Goal: Use online tool/utility: Utilize a website feature to perform a specific function

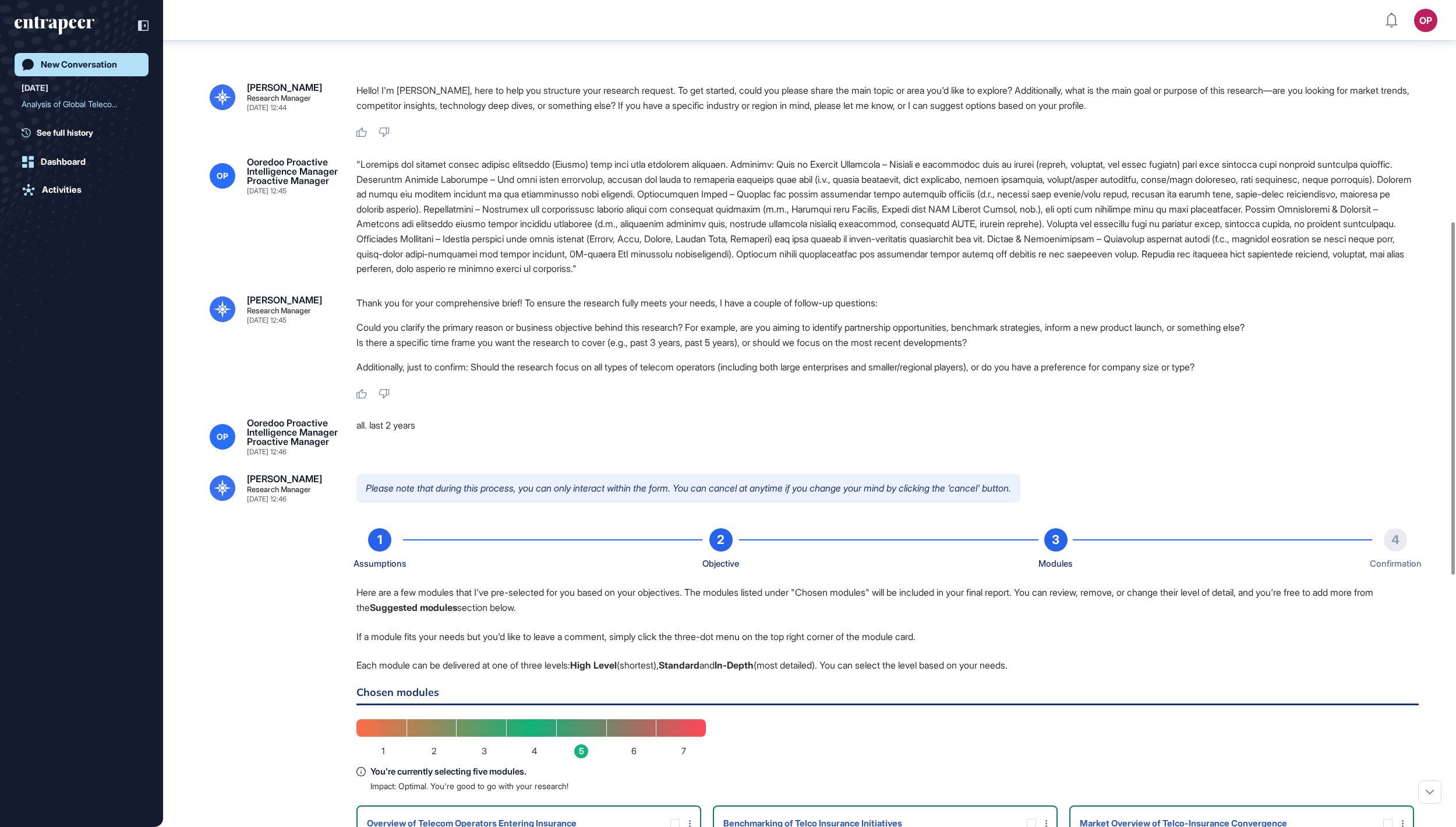
scroll to position [1, 1]
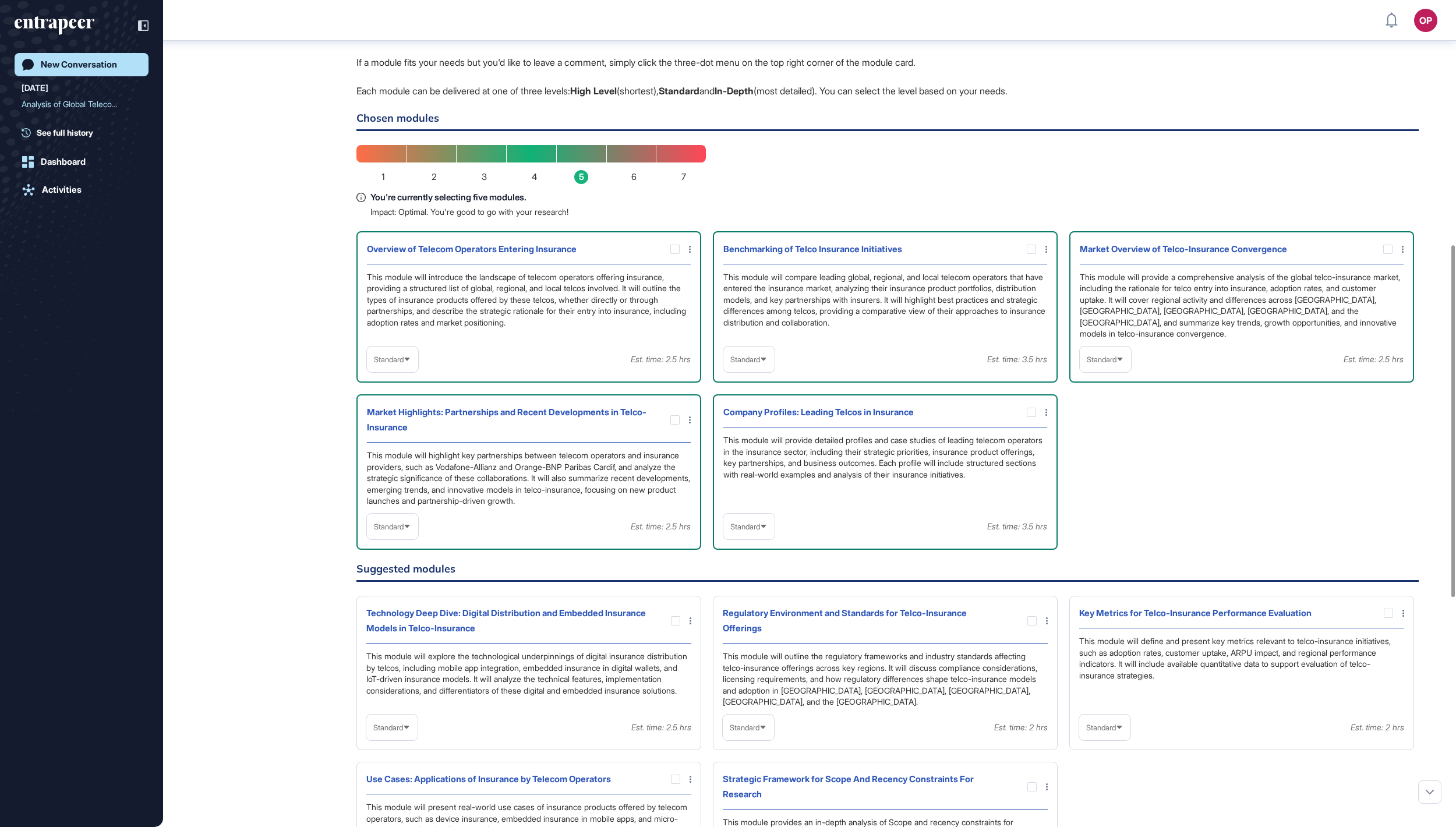
click at [409, 371] on div "Standard" at bounding box center [392, 359] width 51 height 23
click at [409, 399] on li "High-Level" at bounding box center [392, 387] width 44 height 23
click at [744, 364] on span "Standard" at bounding box center [745, 359] width 30 height 9
click at [743, 446] on li "In-depth" at bounding box center [749, 433] width 44 height 23
click at [1117, 364] on span "Standard" at bounding box center [1102, 359] width 30 height 9
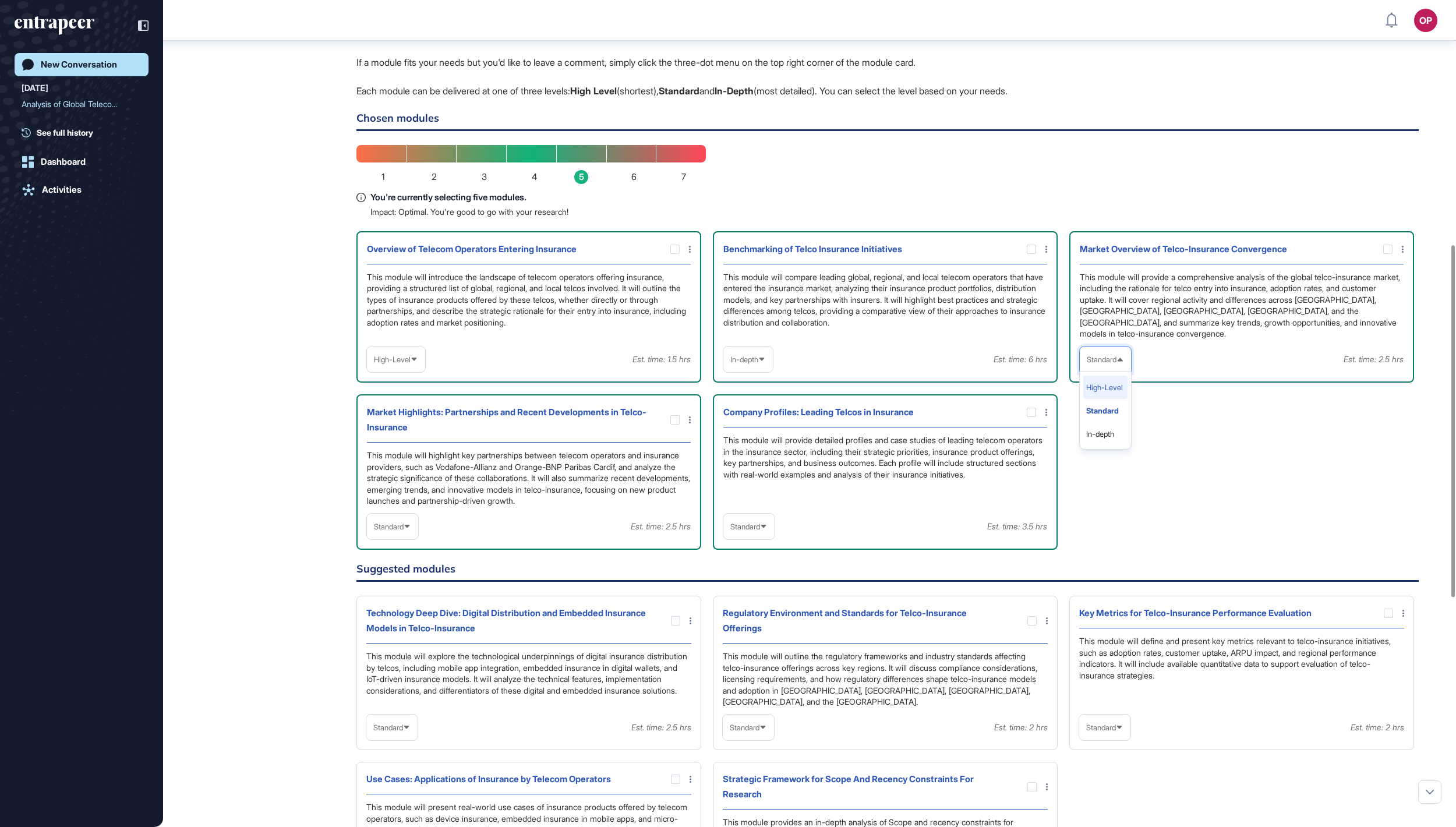
click at [1105, 399] on li "High-Level" at bounding box center [1105, 387] width 44 height 23
click at [743, 531] on span "Standard" at bounding box center [745, 527] width 30 height 9
click at [757, 612] on li "In-depth" at bounding box center [749, 601] width 44 height 23
click at [403, 538] on div "Standard" at bounding box center [392, 527] width 51 height 23
click at [394, 612] on li "In-depth" at bounding box center [392, 601] width 44 height 23
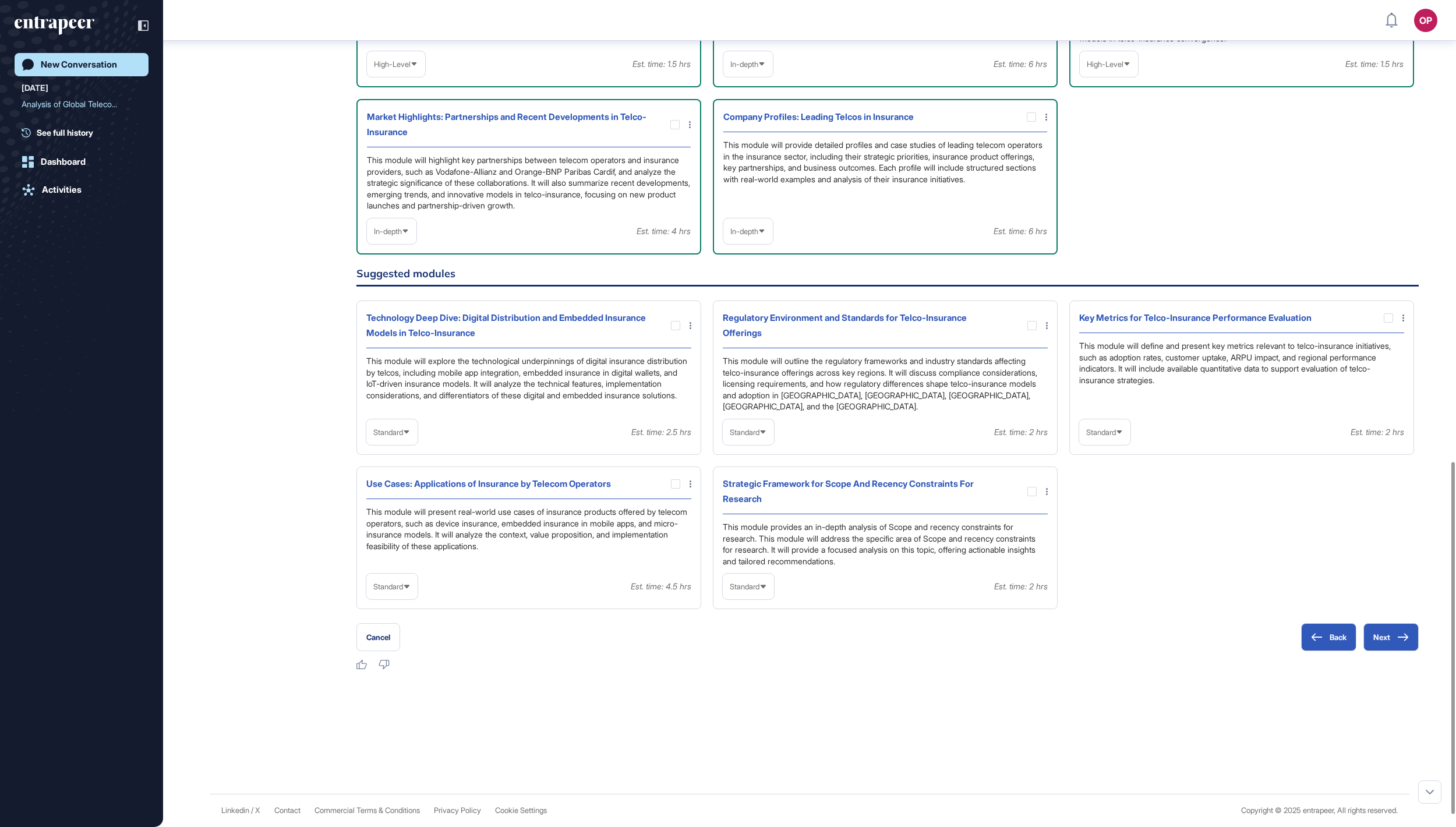
scroll to position [1084, 0]
click at [415, 598] on div "Standard" at bounding box center [392, 586] width 51 height 23
click at [409, 673] on li "In-depth" at bounding box center [392, 660] width 44 height 23
click at [672, 489] on div at bounding box center [675, 484] width 9 height 9
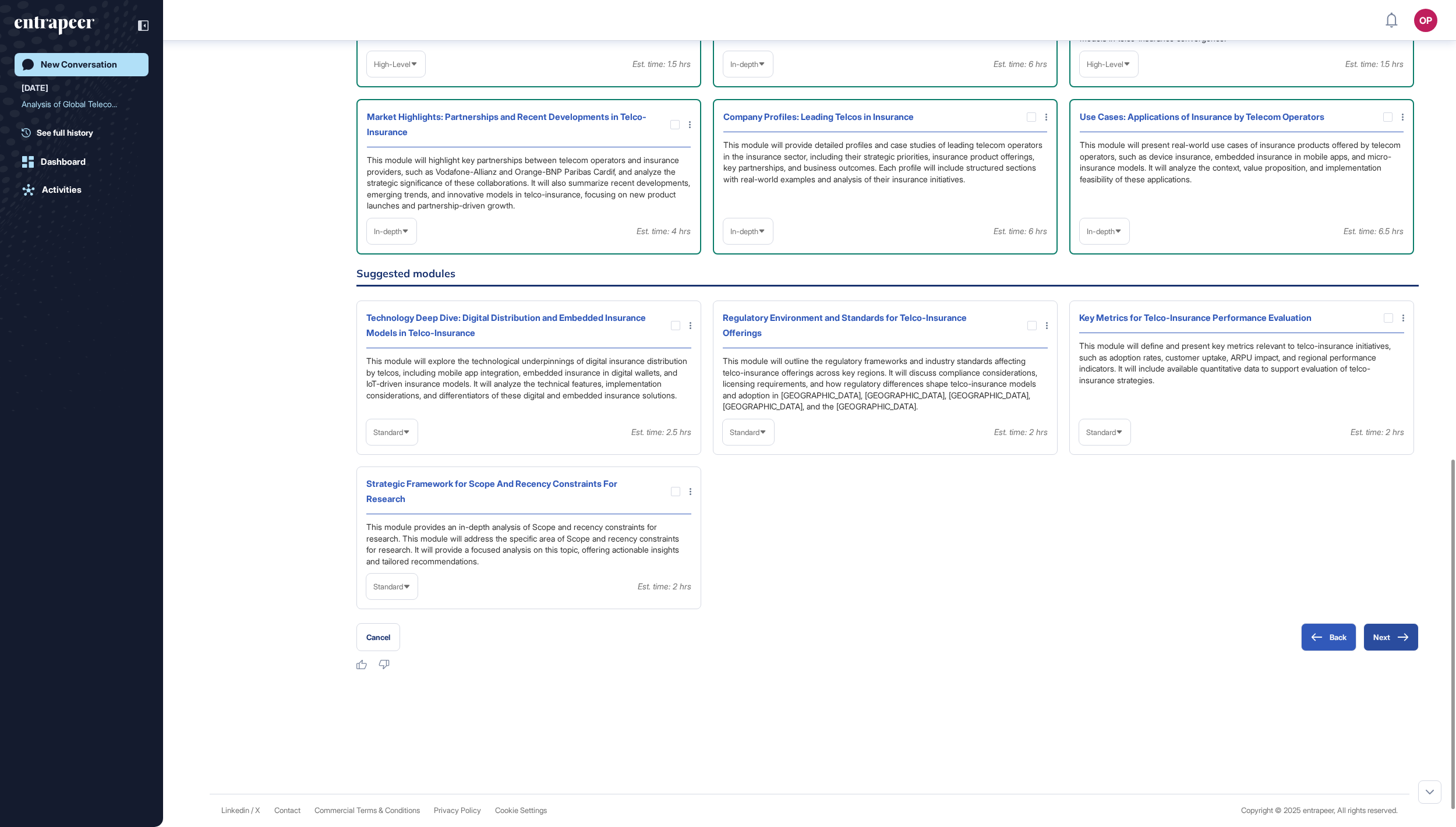
click at [1384, 651] on button "Next" at bounding box center [1391, 637] width 55 height 28
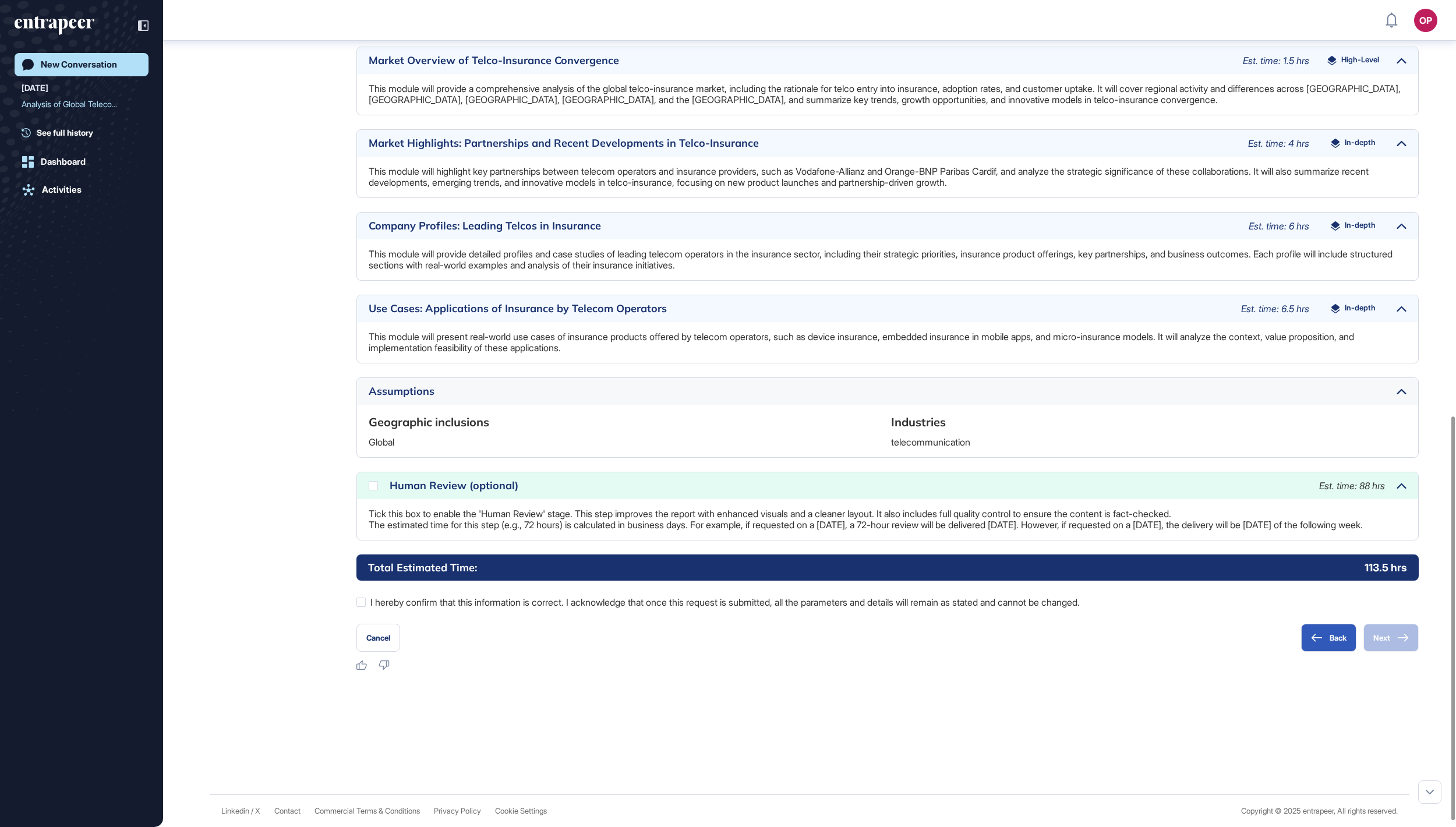
scroll to position [864, 0]
click at [0, 0] on icon at bounding box center [0, 0] width 0 height 0
click at [360, 606] on div at bounding box center [361, 602] width 9 height 9
click at [1379, 645] on button "Next" at bounding box center [1391, 637] width 55 height 28
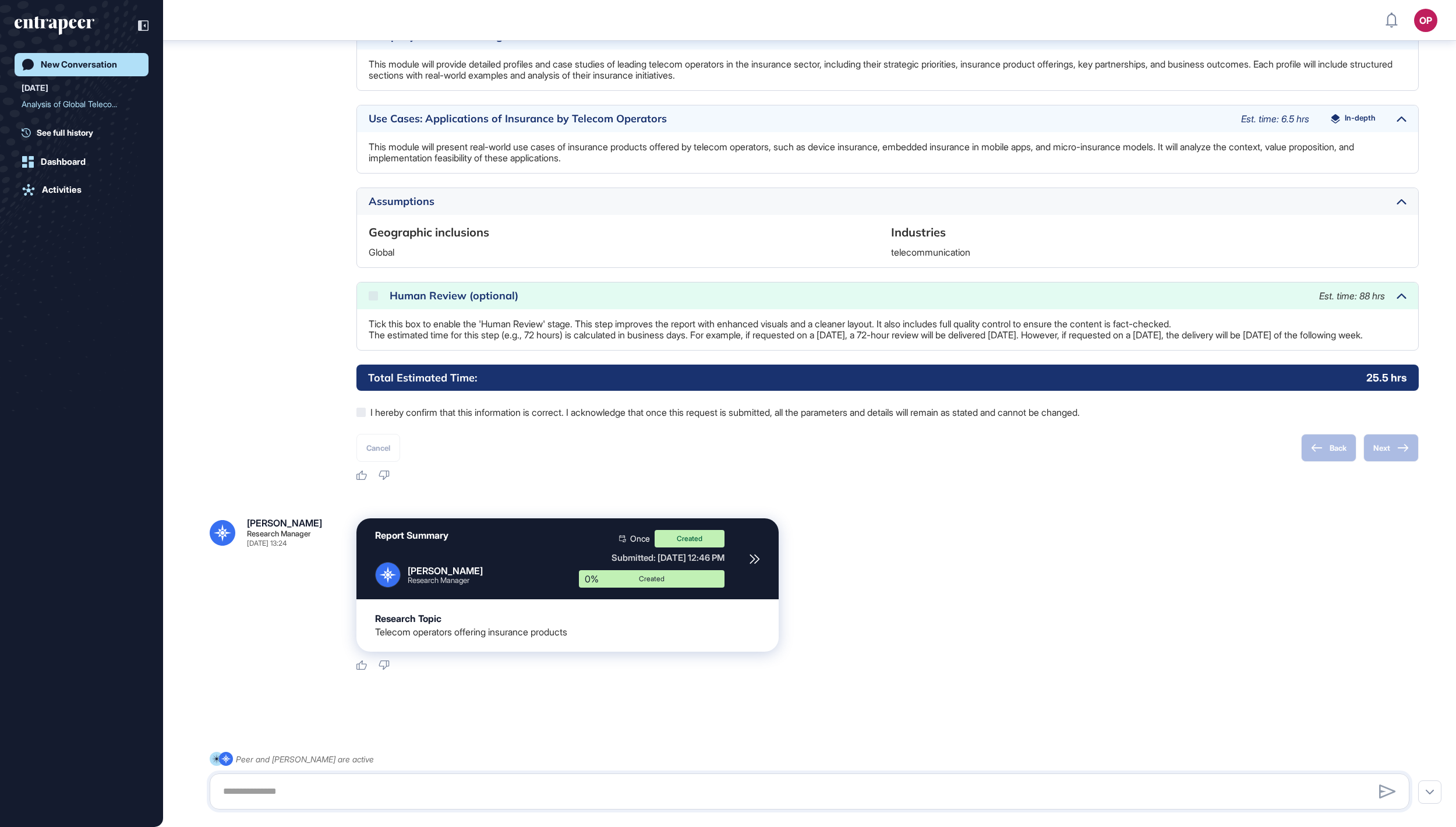
scroll to position [996, 0]
